Goal: Information Seeking & Learning: Learn about a topic

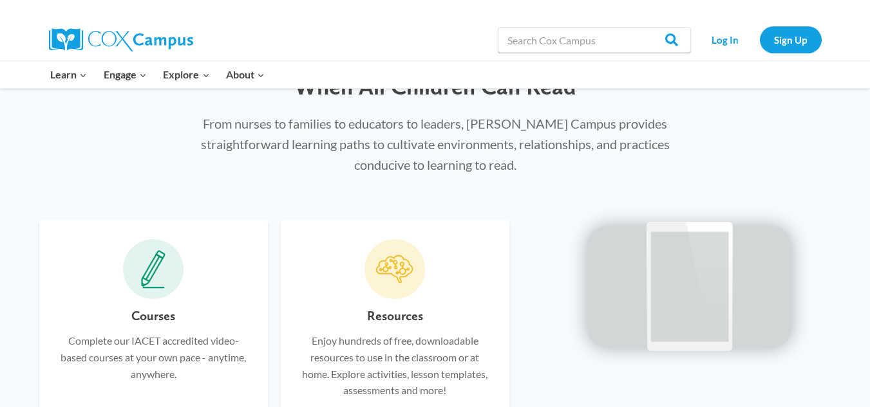
scroll to position [772, 0]
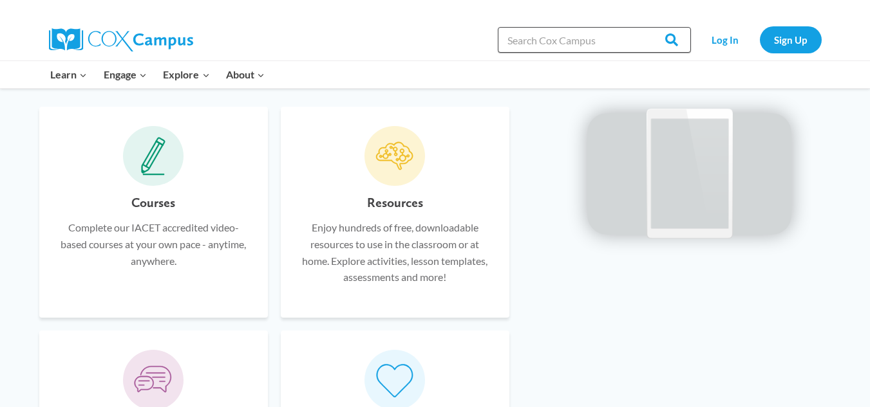
click at [566, 41] on input "Search in [URL][DOMAIN_NAME]" at bounding box center [594, 40] width 193 height 26
type input "w"
type input "sound wall"
click at [640, 27] on input "Search" at bounding box center [665, 40] width 50 height 26
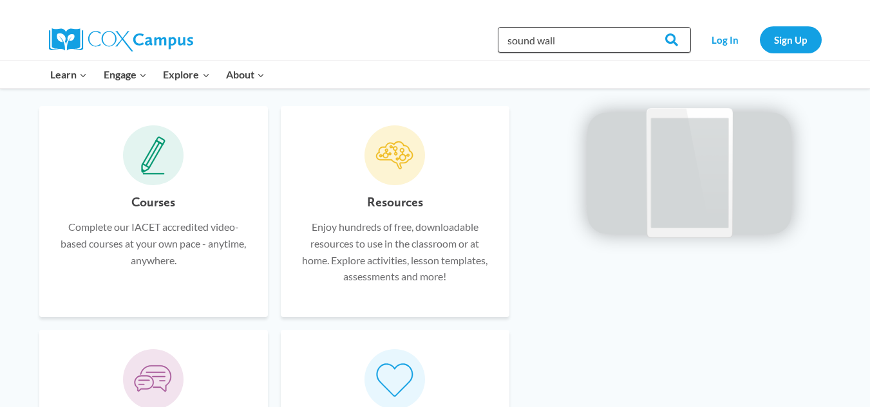
scroll to position [772, 0]
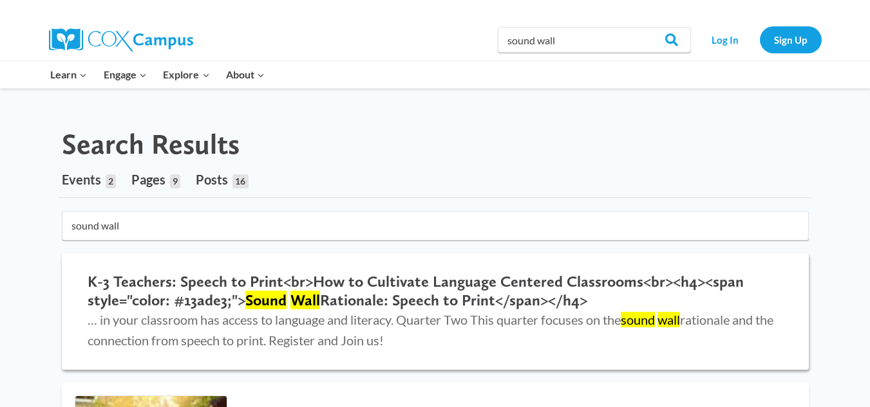
click at [471, 292] on h2 "K-3 Teachers: Speech to Print<br>How to Cultivate Language Centered Classrooms<…" at bounding box center [435, 291] width 695 height 37
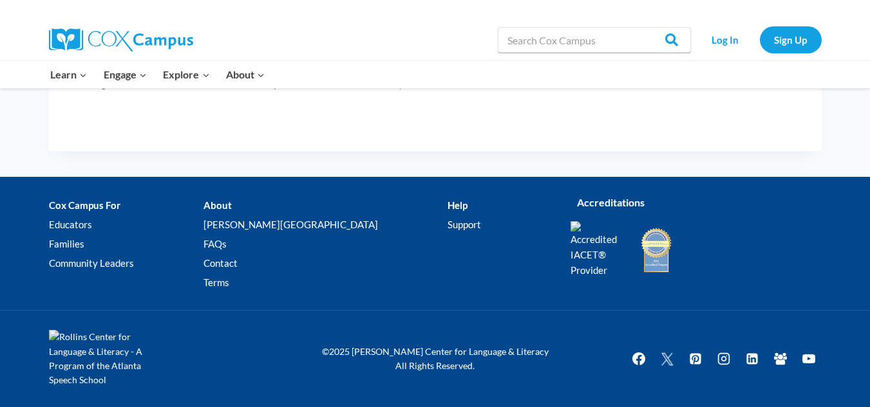
scroll to position [909, 0]
